Goal: Transaction & Acquisition: Purchase product/service

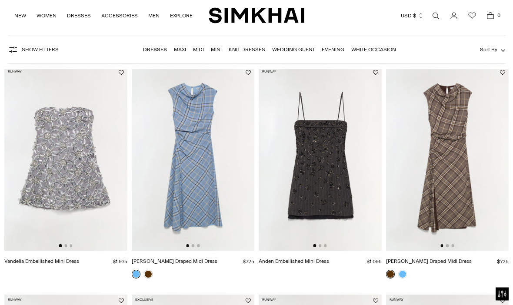
scroll to position [63, 0]
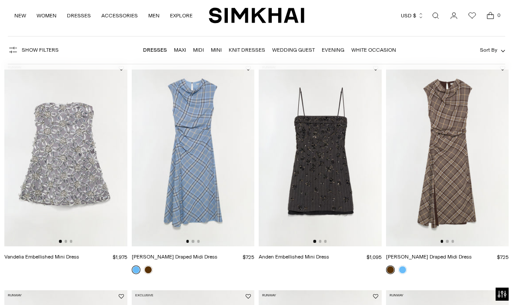
click at [452, 180] on img at bounding box center [447, 154] width 123 height 184
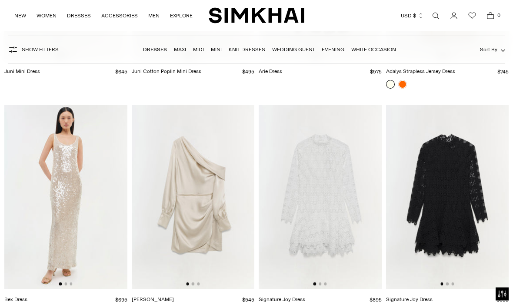
scroll to position [9586, 0]
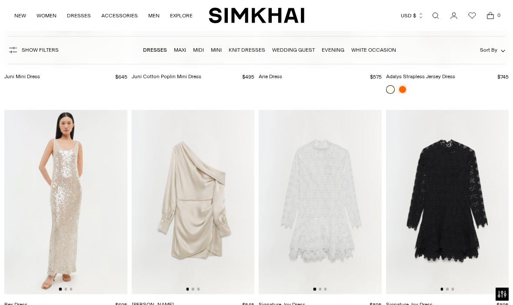
click at [307, 51] on link "Wedding Guest" at bounding box center [293, 50] width 43 height 6
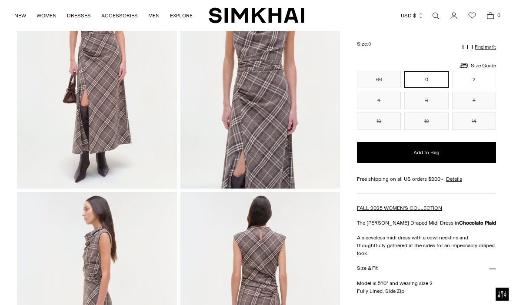
scroll to position [116, 0]
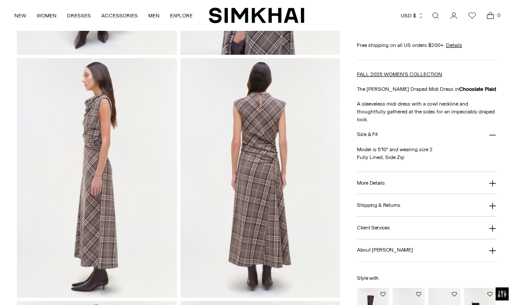
click at [495, 177] on button "More Details" at bounding box center [426, 183] width 139 height 22
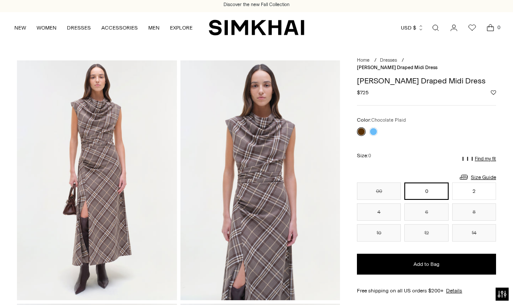
scroll to position [0, 0]
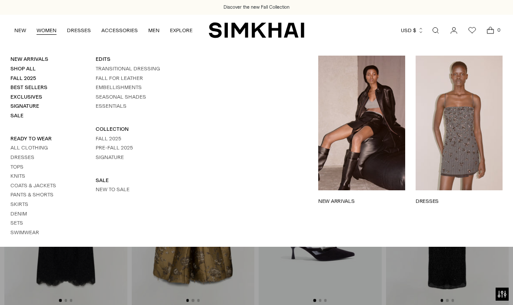
click at [155, 72] on link "TRANSITIONAL DRESSING" at bounding box center [128, 69] width 64 height 6
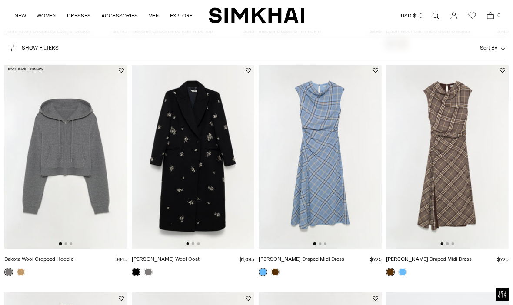
scroll to position [520, 0]
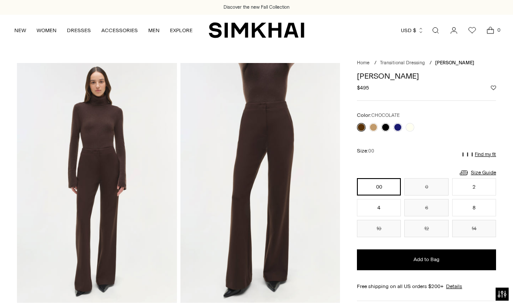
click at [376, 126] on link at bounding box center [373, 127] width 9 height 9
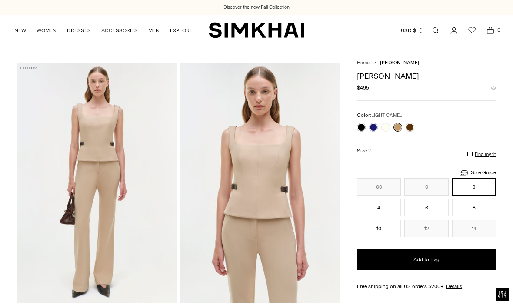
click at [411, 125] on link at bounding box center [409, 127] width 9 height 9
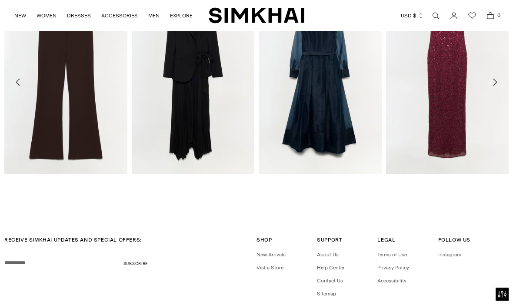
scroll to position [1123, 0]
